Goal: Check status

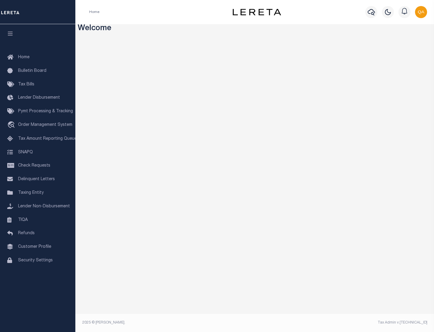
click at [38, 165] on span "Check Requests" at bounding box center [34, 165] width 32 height 4
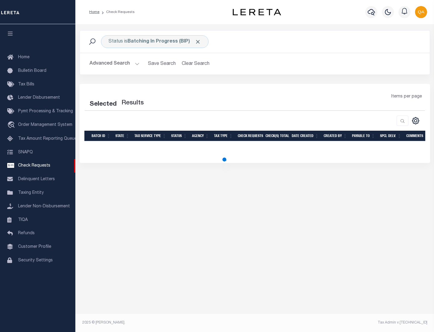
select select "50"
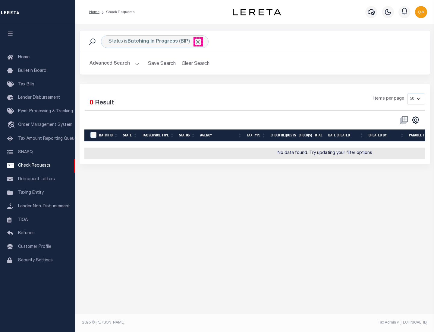
click at [198, 42] on span "Click to Remove" at bounding box center [198, 42] width 6 height 6
